Goal: Communication & Community: Answer question/provide support

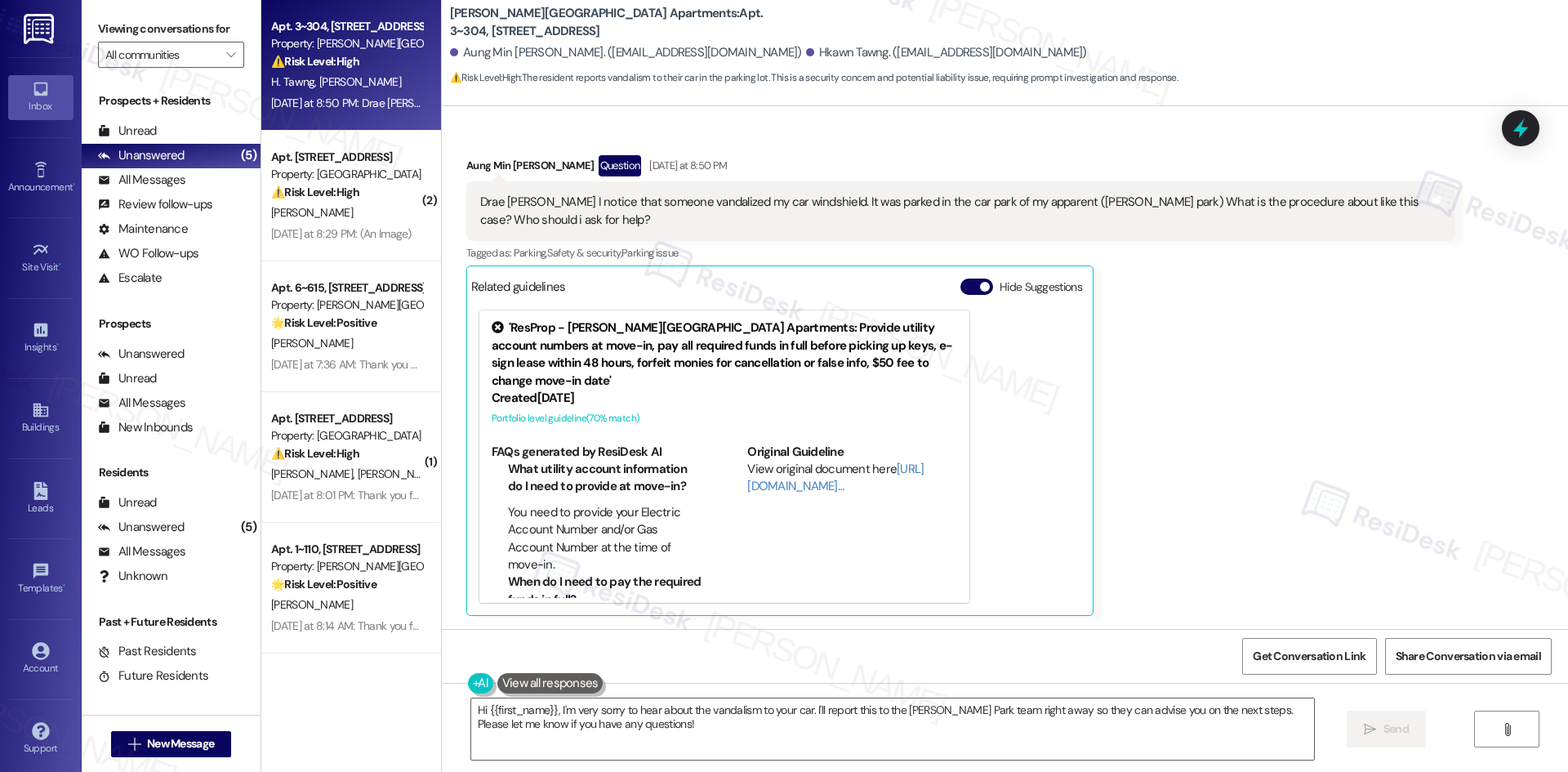
scroll to position [6141, 0]
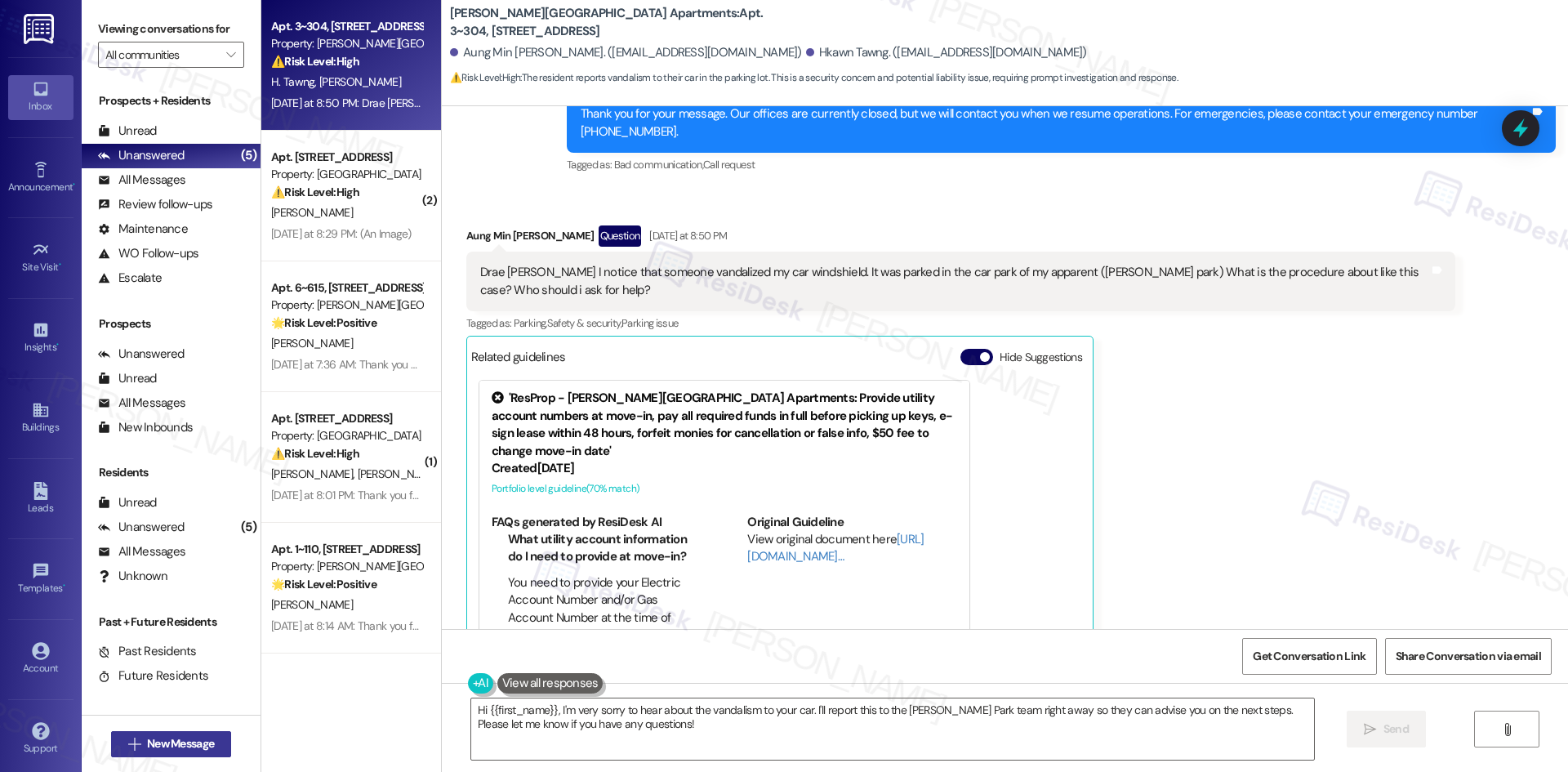
click at [173, 516] on span "New Message" at bounding box center [180, 744] width 67 height 17
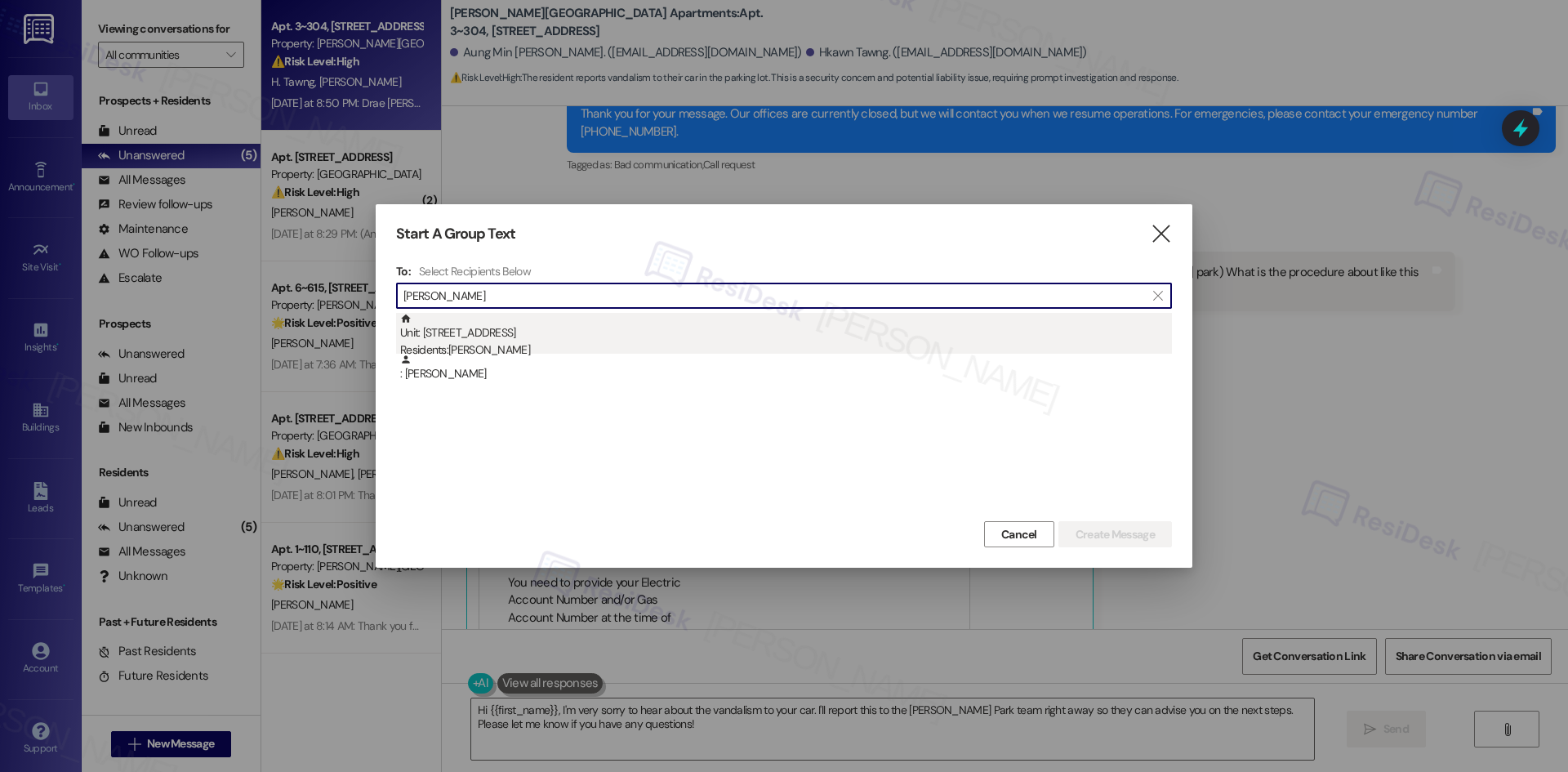
type input "[PERSON_NAME]"
click at [486, 340] on div "Unit: [STREET_ADDRESS] Residents: [PERSON_NAME]" at bounding box center [785, 336] width 772 height 47
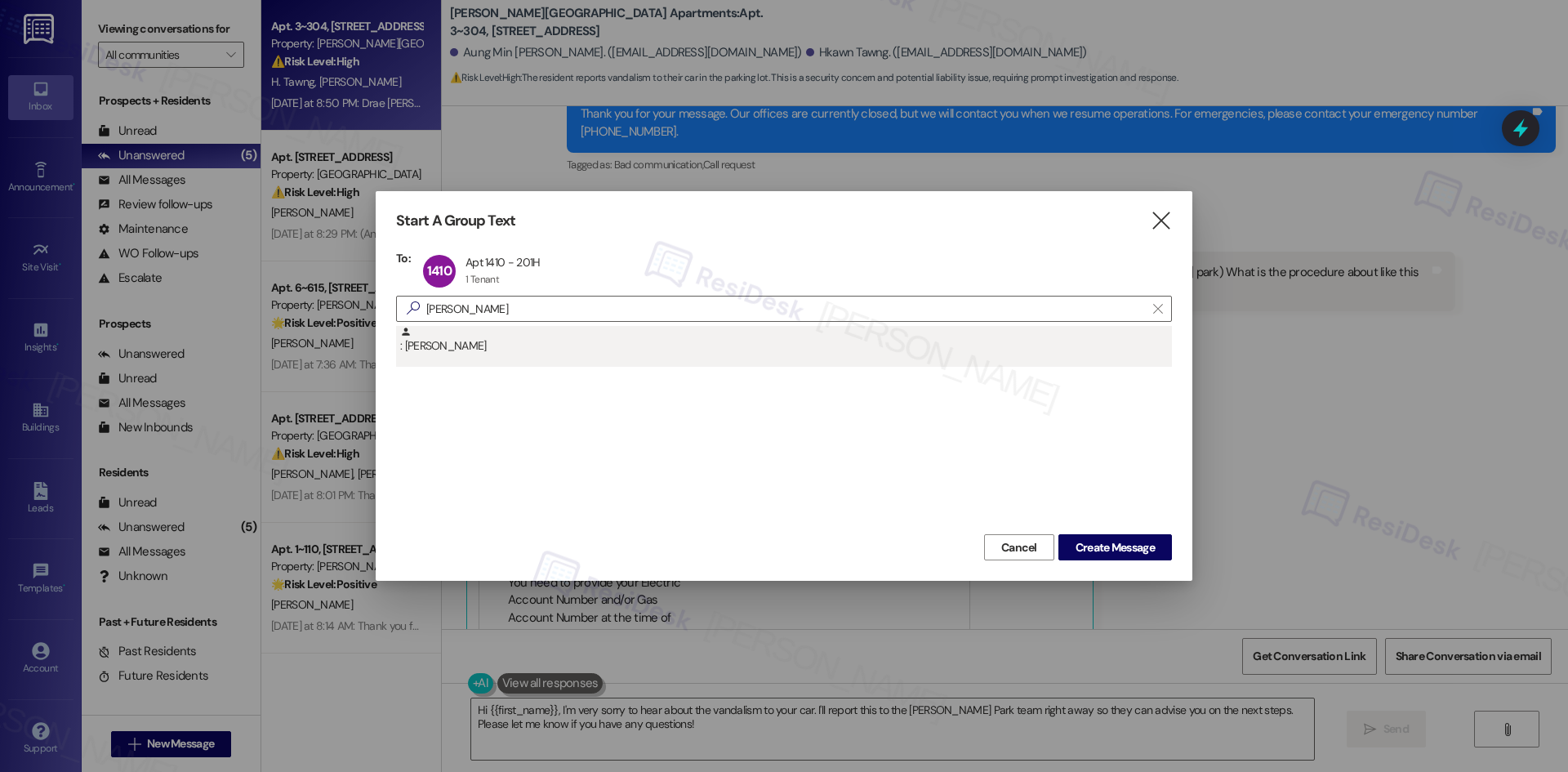
click at [430, 346] on div ": [PERSON_NAME]" at bounding box center [785, 341] width 772 height 29
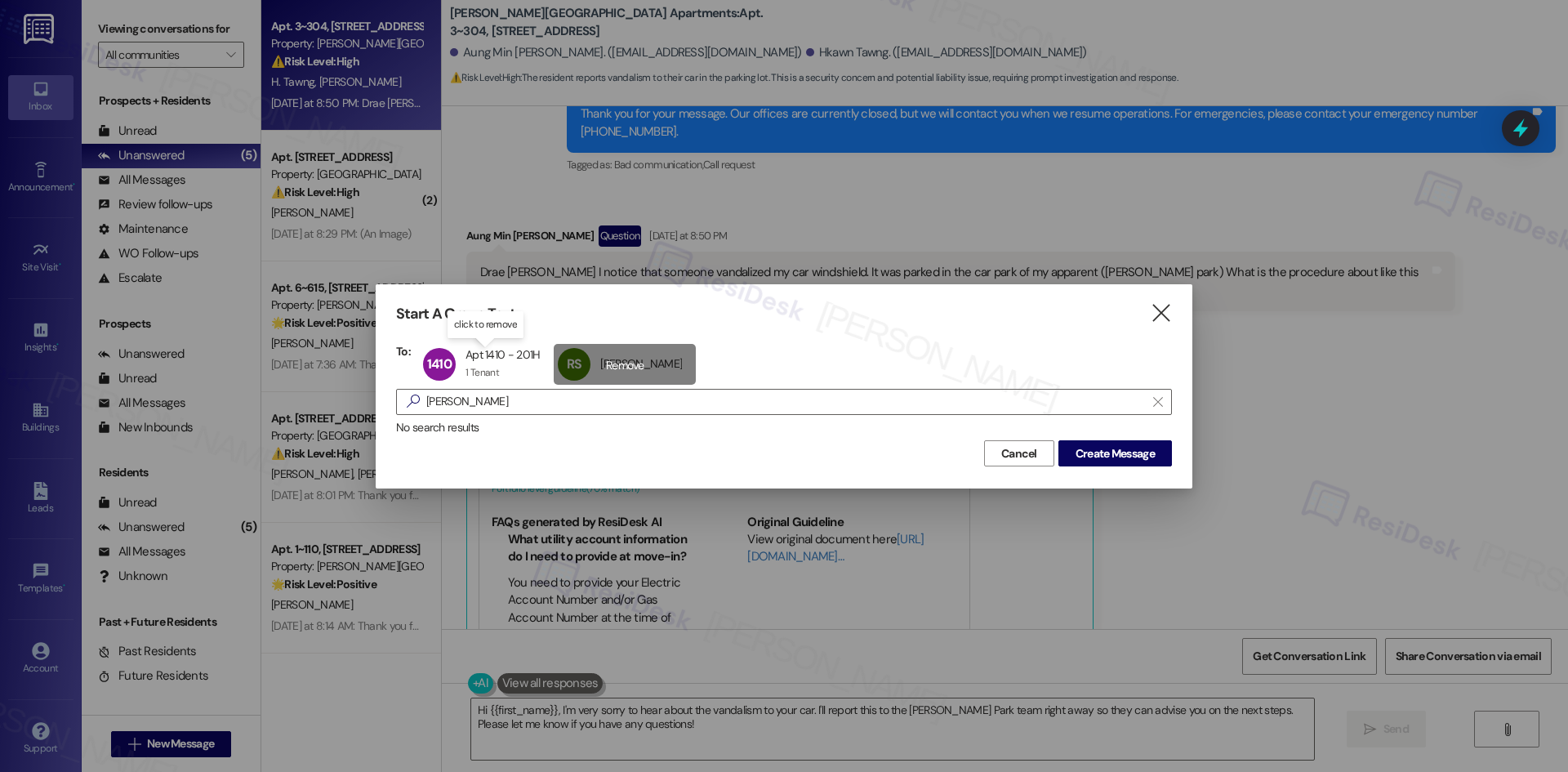
click at [612, 364] on div "RS [PERSON_NAME] [PERSON_NAME] click to remove" at bounding box center [625, 365] width 142 height 41
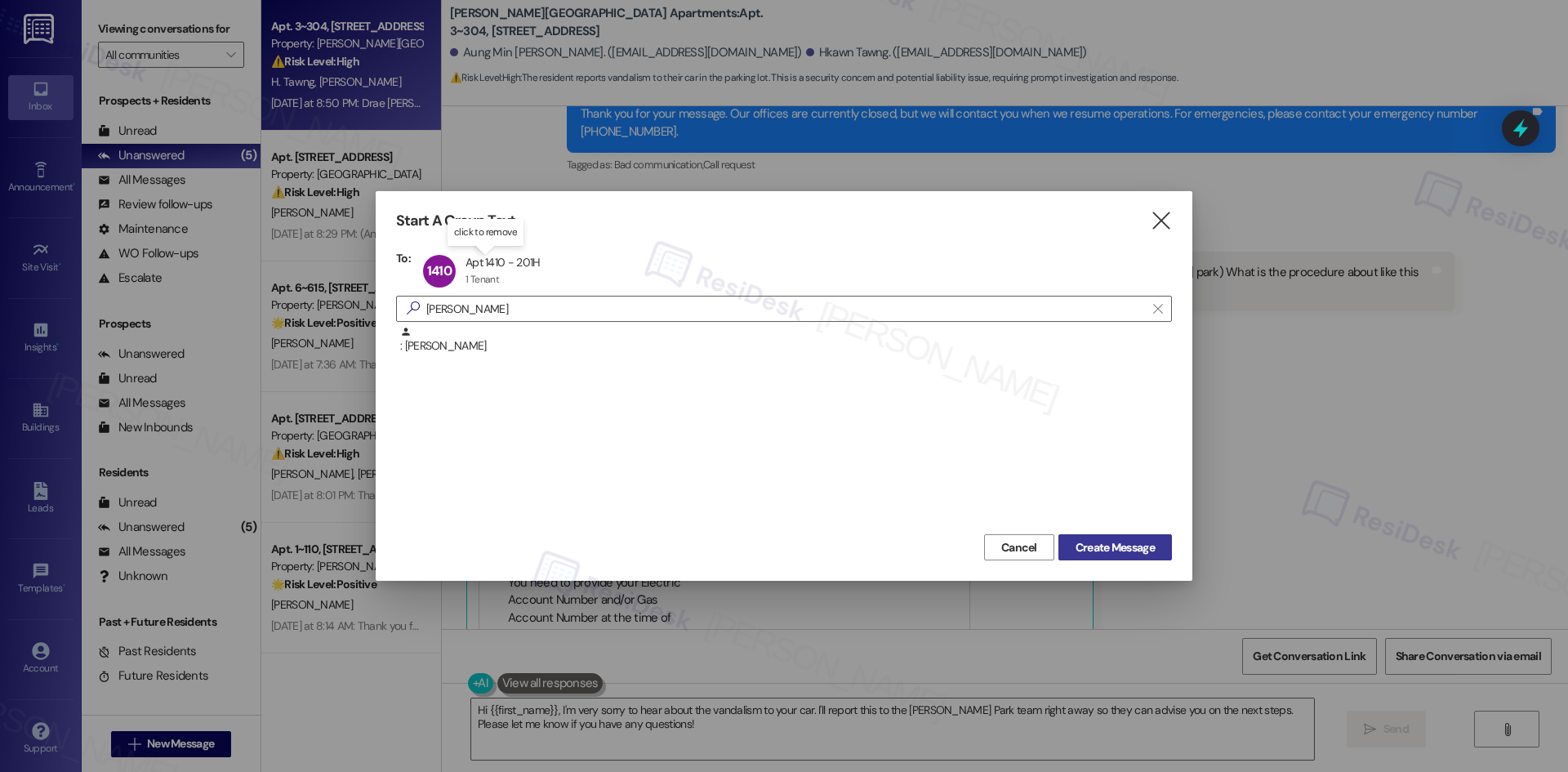
click at [1115, 516] on span "Create Message" at bounding box center [1115, 547] width 79 height 17
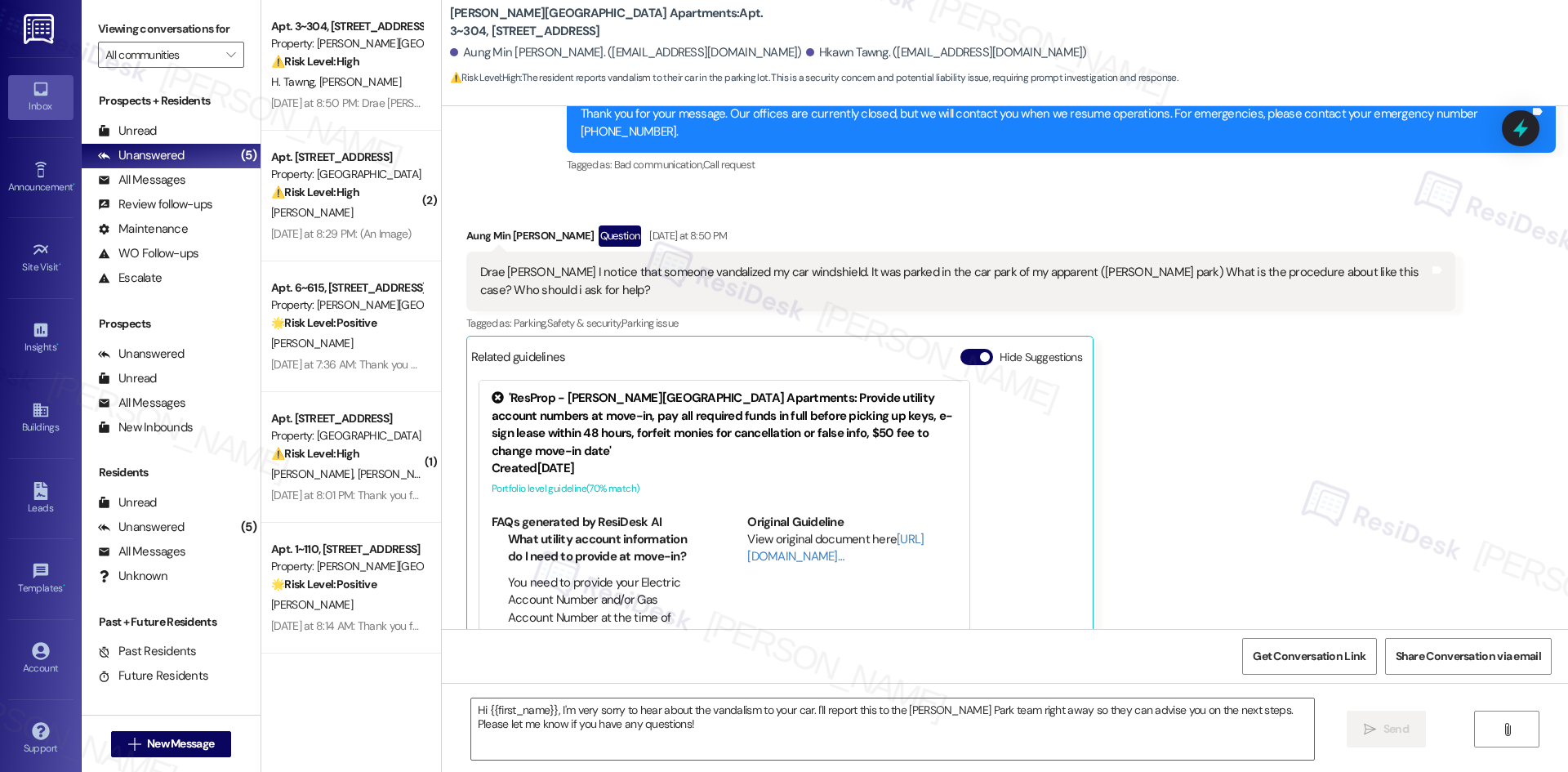
type textarea "Fetching suggested responses. Please feel free to read through the conversation…"
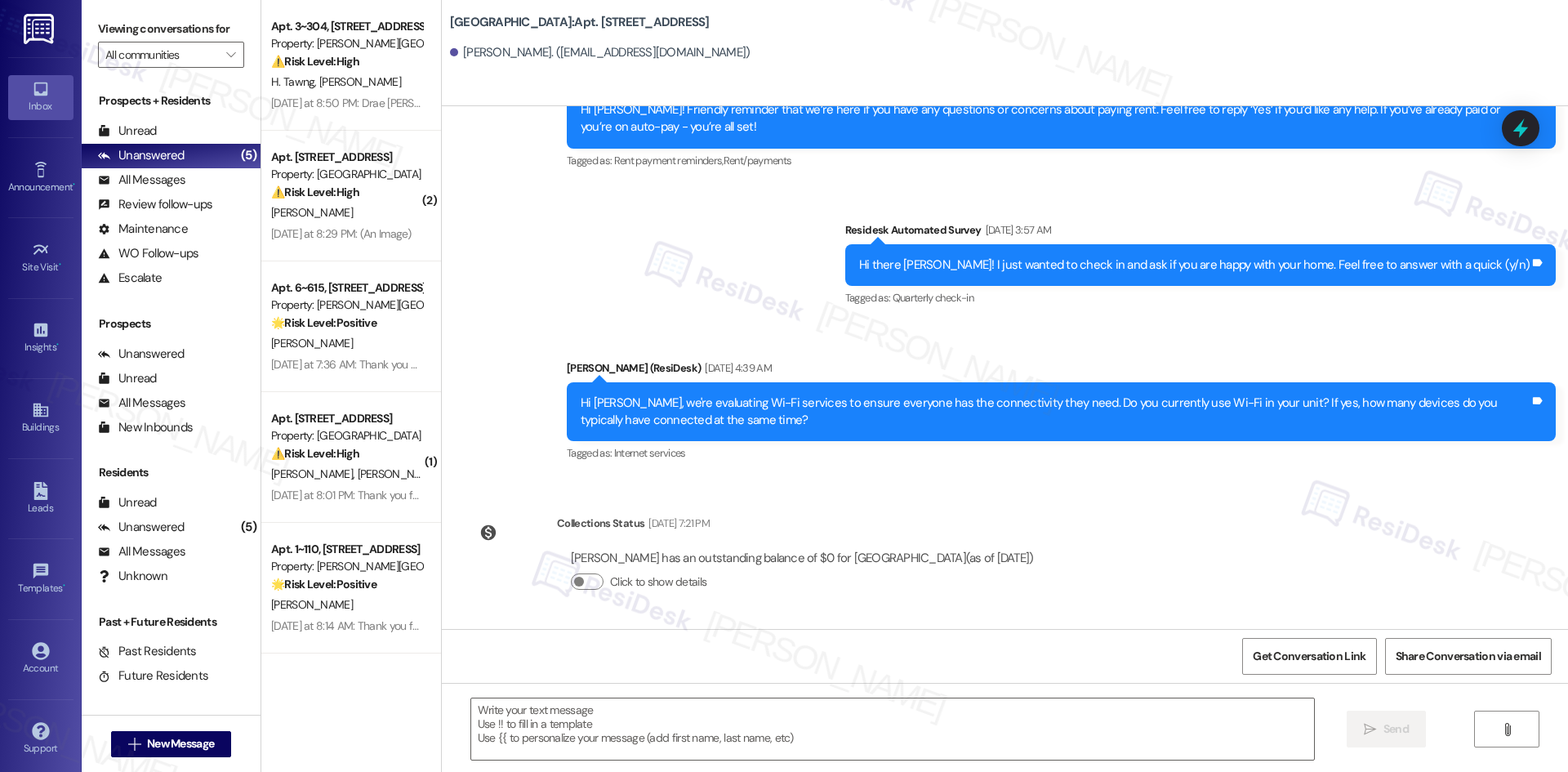
scroll to position [1189, 0]
click at [713, 516] on textarea at bounding box center [892, 729] width 843 height 61
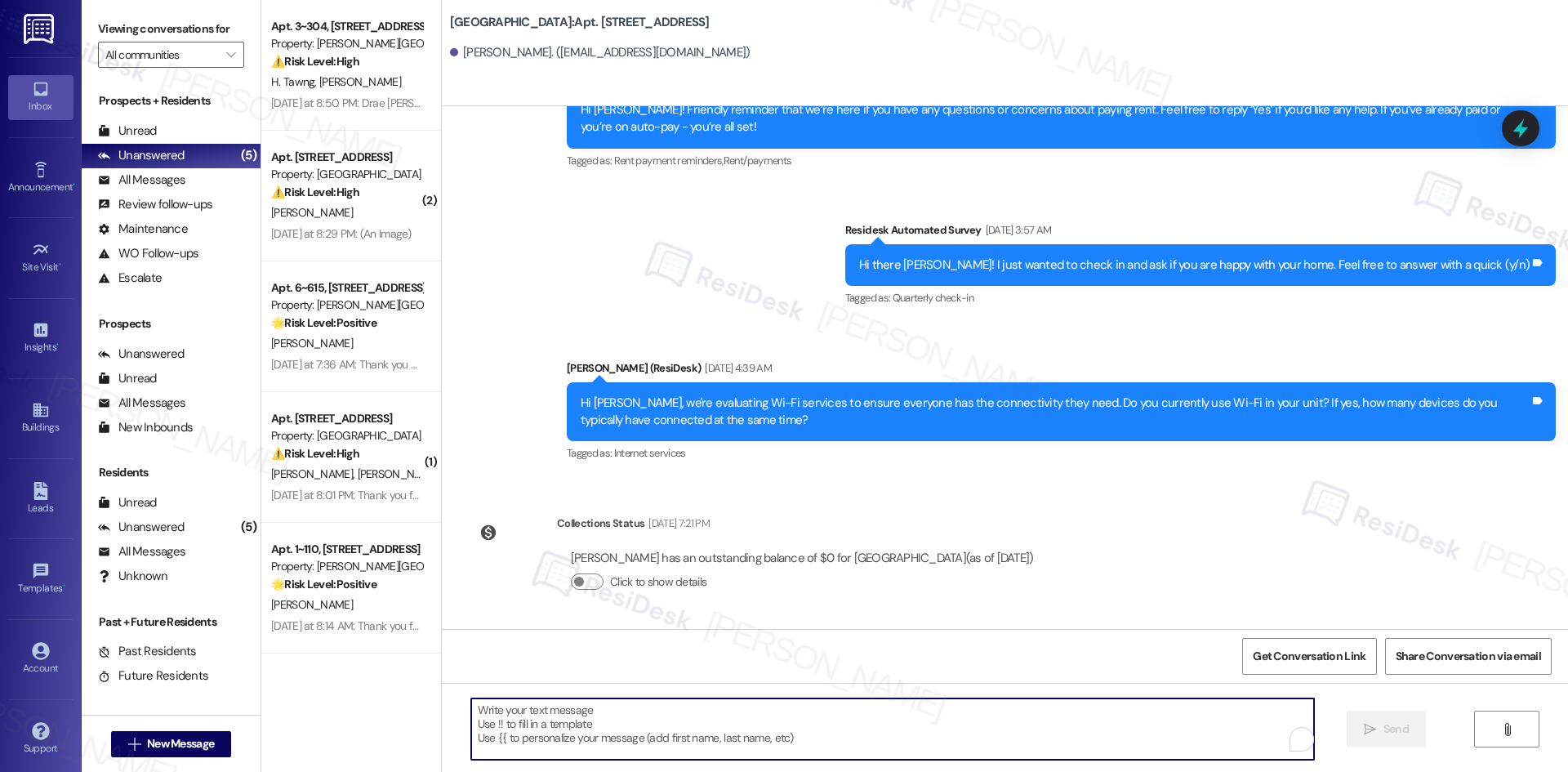
paste textarea "Hi {{first_name}}! Quick reminder about your {{property}} renewal - we want to …"
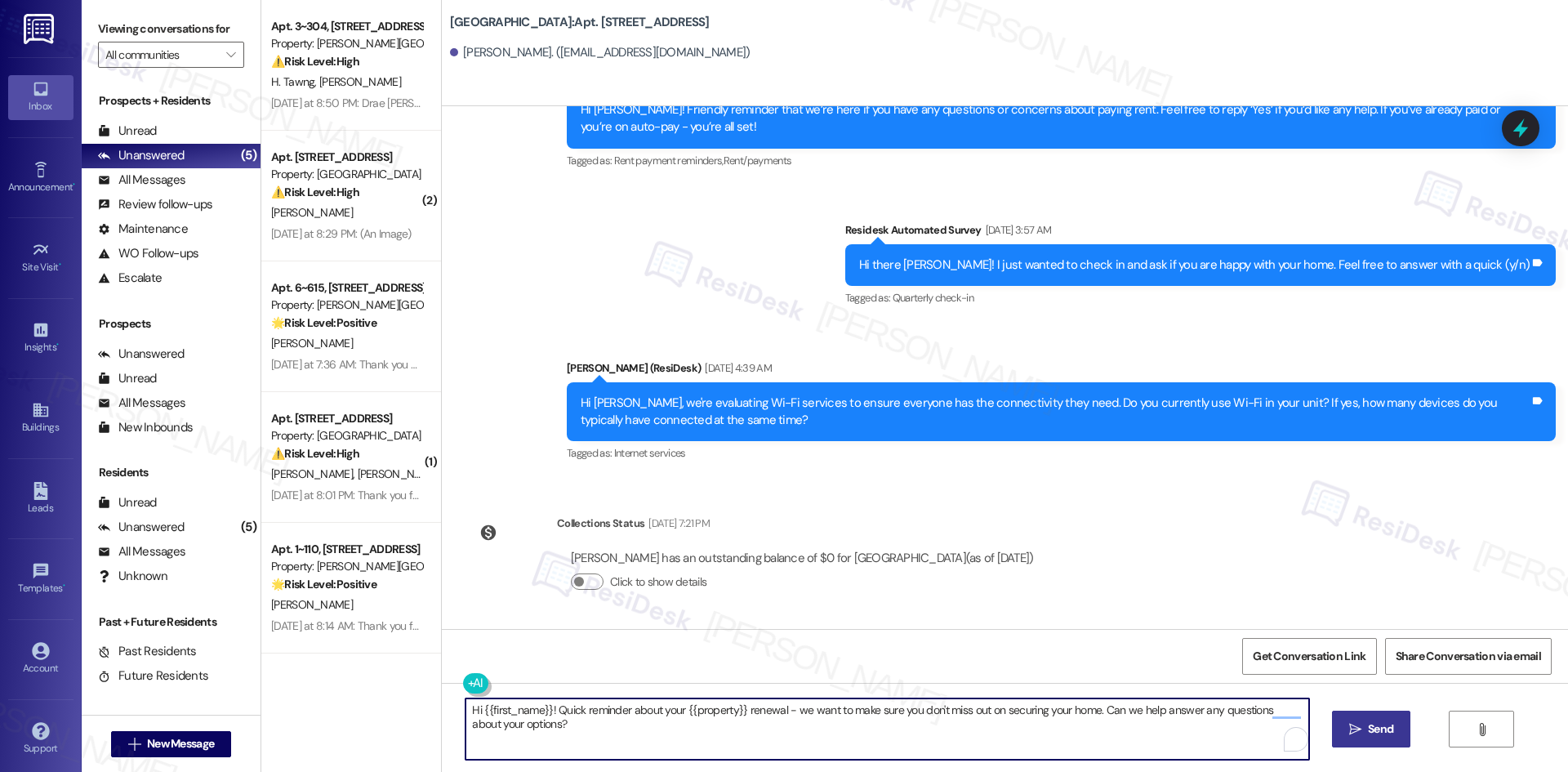
type textarea "Hi {{first_name}}! Quick reminder about your {{property}} renewal - we want to …"
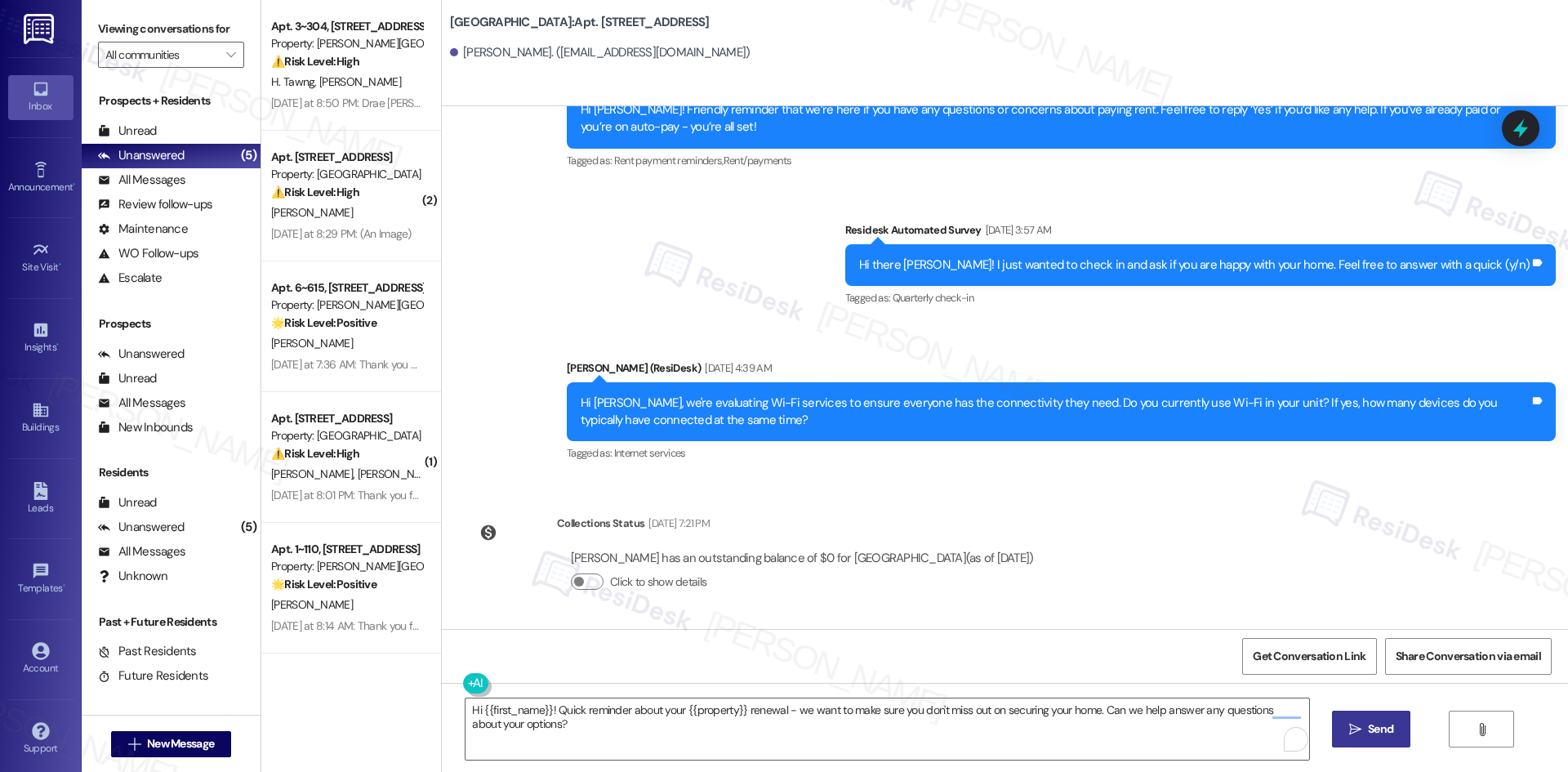
click at [1115, 516] on span "Send" at bounding box center [1380, 729] width 25 height 17
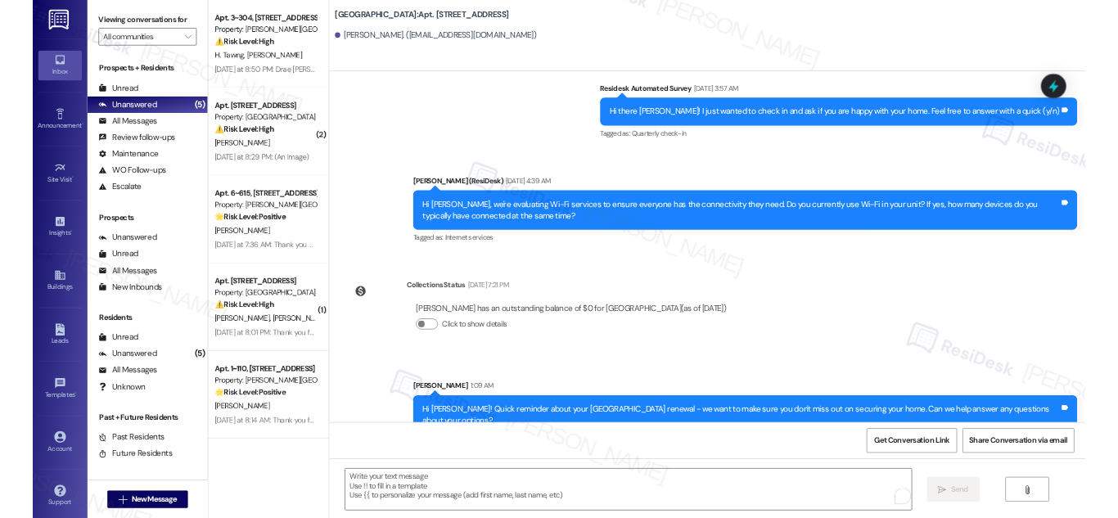
scroll to position [1305, 0]
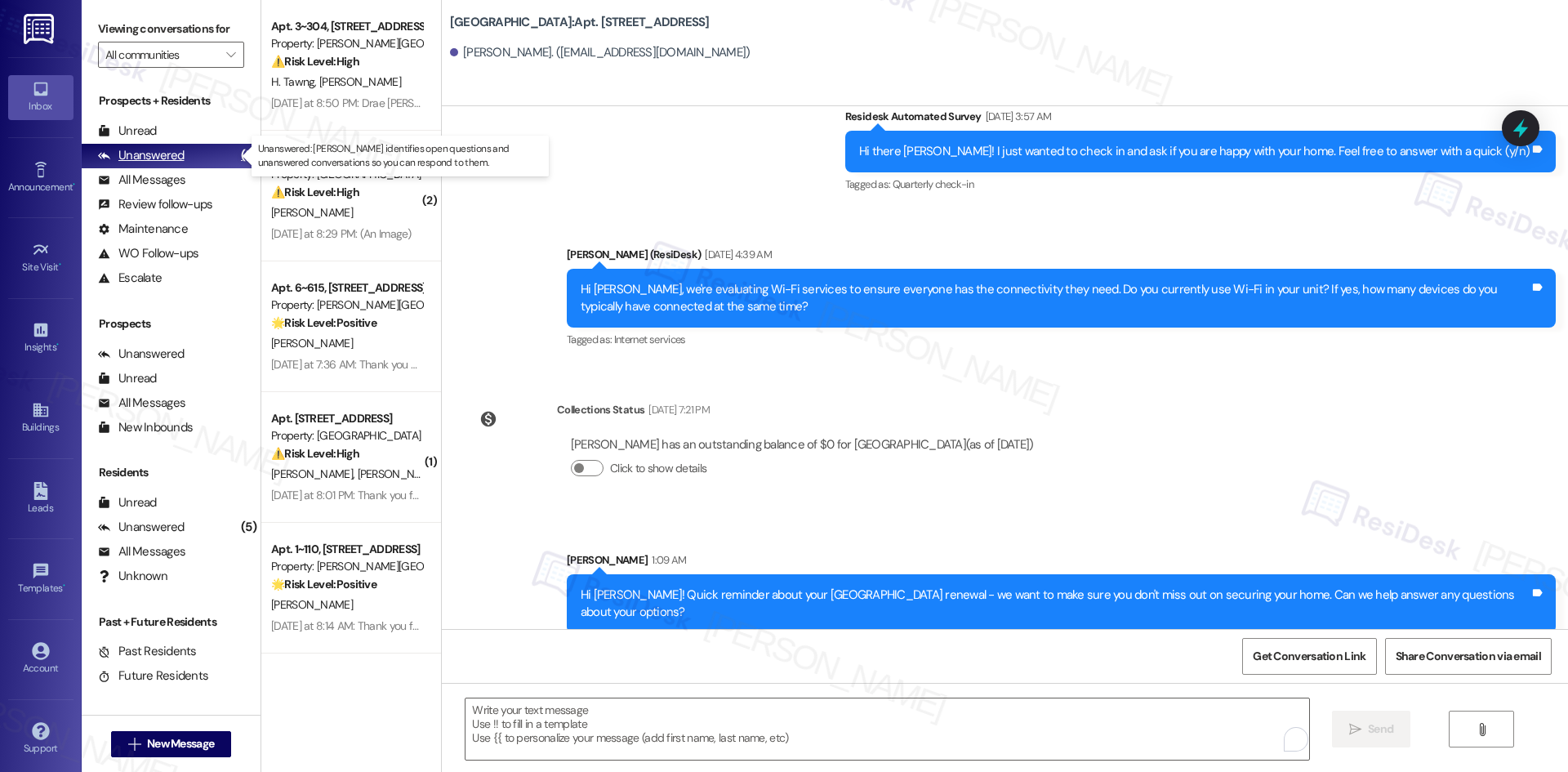
click at [157, 149] on div "Unanswered" at bounding box center [141, 155] width 87 height 17
click at [397, 516] on div "Apt. 3~304, [STREET_ADDRESS] Property: [PERSON_NAME][GEOGRAPHIC_DATA] Apartment…" at bounding box center [351, 386] width 180 height 772
click at [1107, 481] on div "Lease started [DATE] 8:00 AM Survey, sent via SMS Residesk Automated Survey [DA…" at bounding box center [1005, 368] width 1127 height 523
